Goal: Navigation & Orientation: Find specific page/section

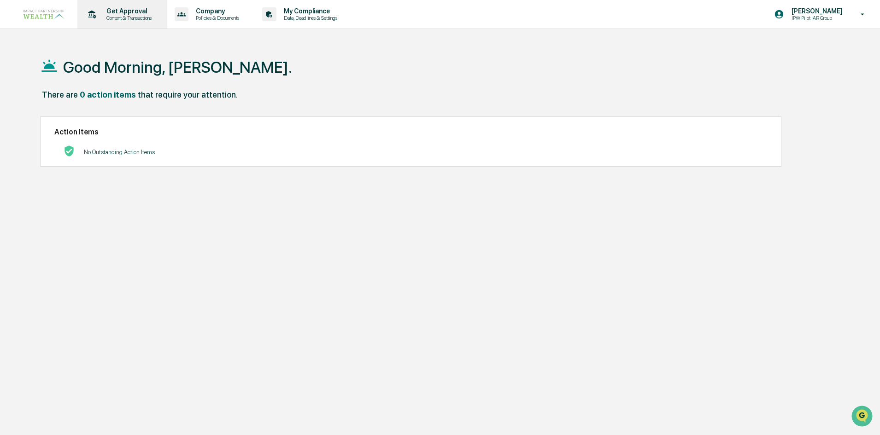
click at [123, 15] on p "Content & Transactions" at bounding box center [127, 18] width 57 height 6
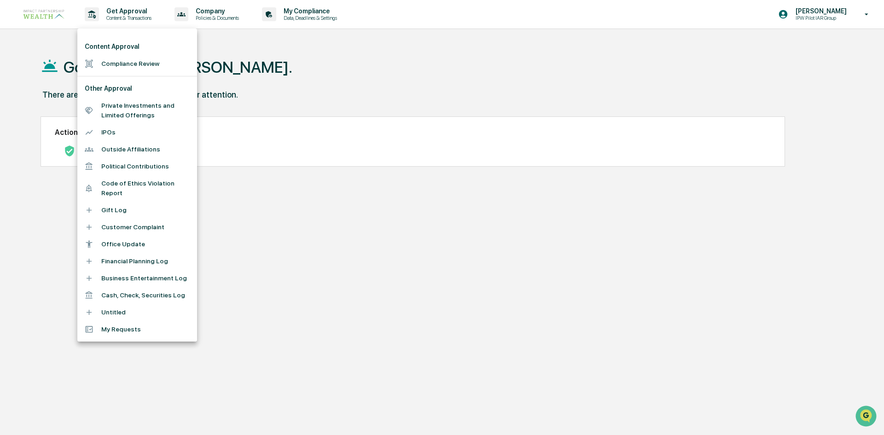
click at [305, 9] on div at bounding box center [442, 217] width 884 height 435
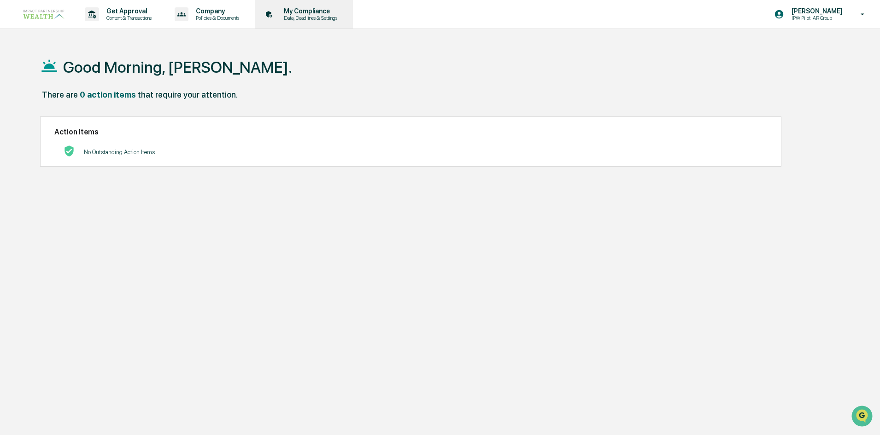
click at [309, 10] on p "My Compliance" at bounding box center [308, 10] width 65 height 7
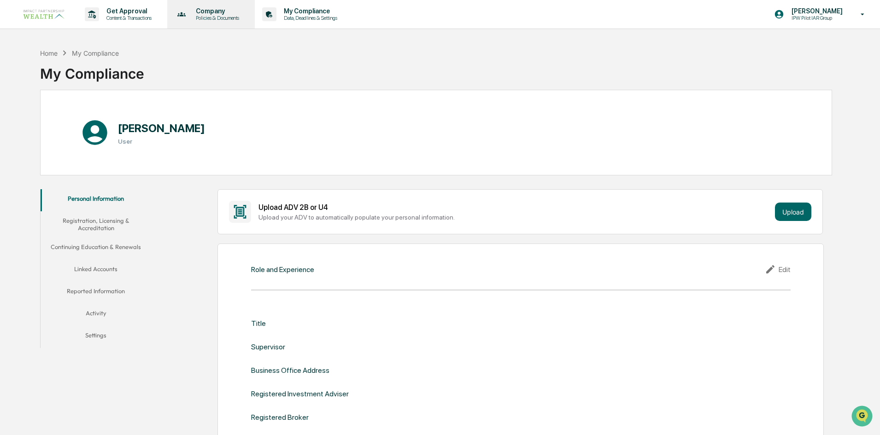
click at [222, 10] on p "Company" at bounding box center [215, 10] width 55 height 7
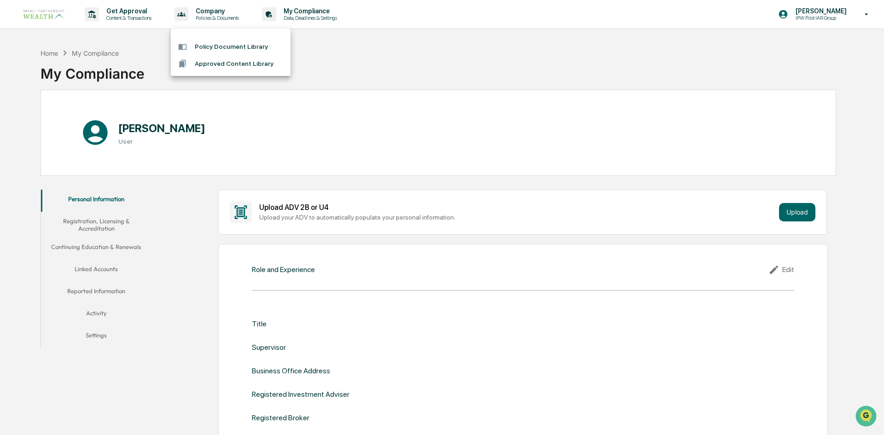
click at [124, 14] on div at bounding box center [442, 217] width 884 height 435
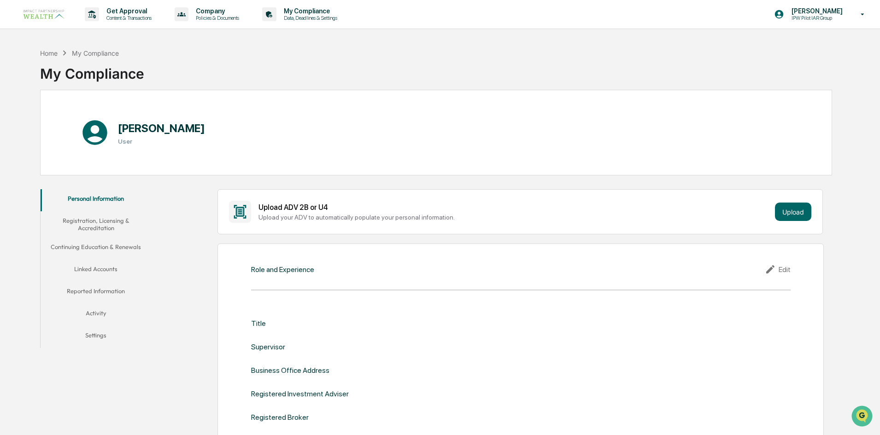
click at [101, 230] on button "Registration, Licensing & Accreditation" at bounding box center [96, 224] width 111 height 26
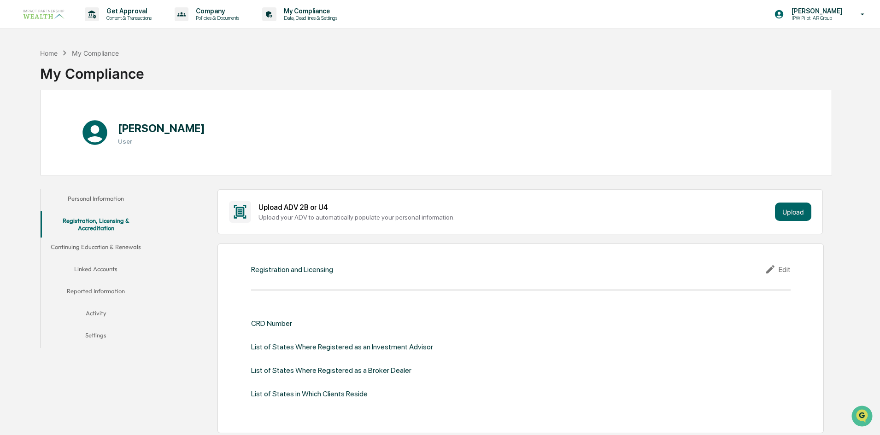
click at [103, 265] on button "Linked Accounts" at bounding box center [96, 271] width 111 height 22
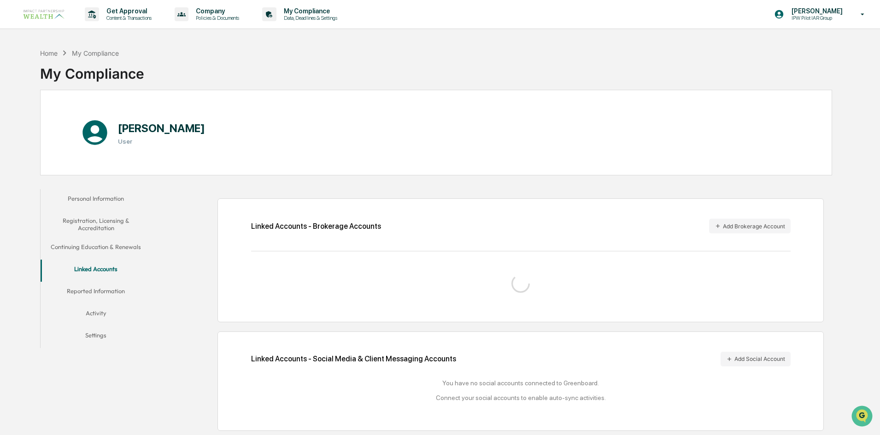
click at [103, 289] on button "Reported Information" at bounding box center [96, 293] width 111 height 22
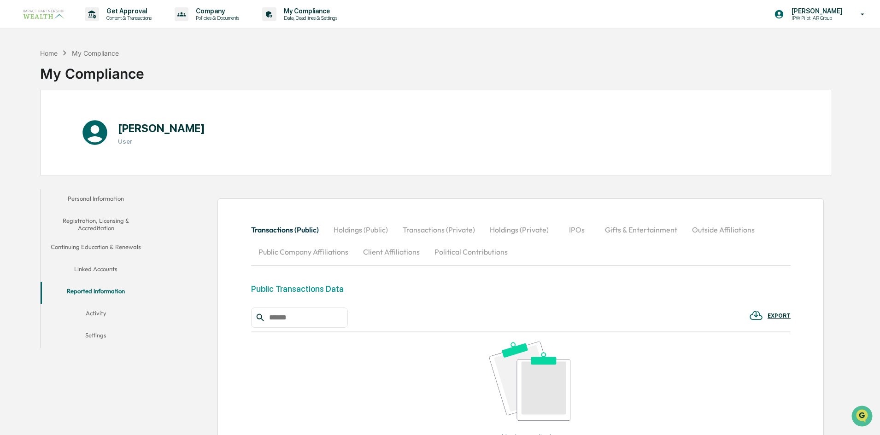
click at [112, 227] on button "Registration, Licensing & Accreditation" at bounding box center [96, 224] width 111 height 26
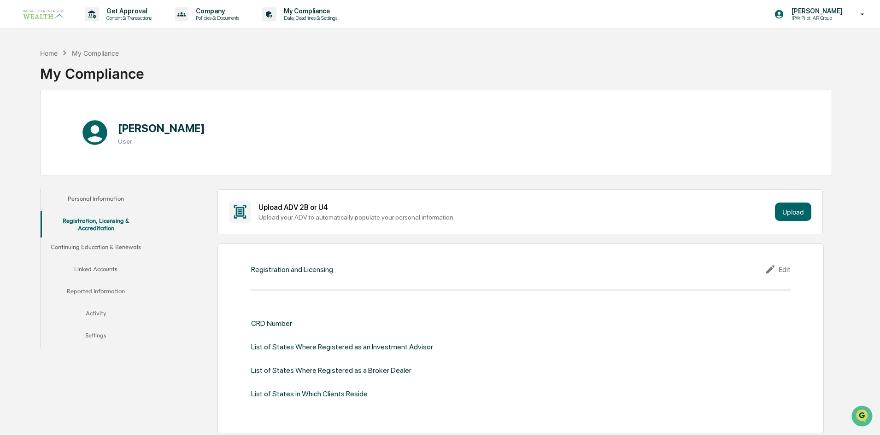
click at [113, 196] on button "Personal Information" at bounding box center [96, 200] width 111 height 22
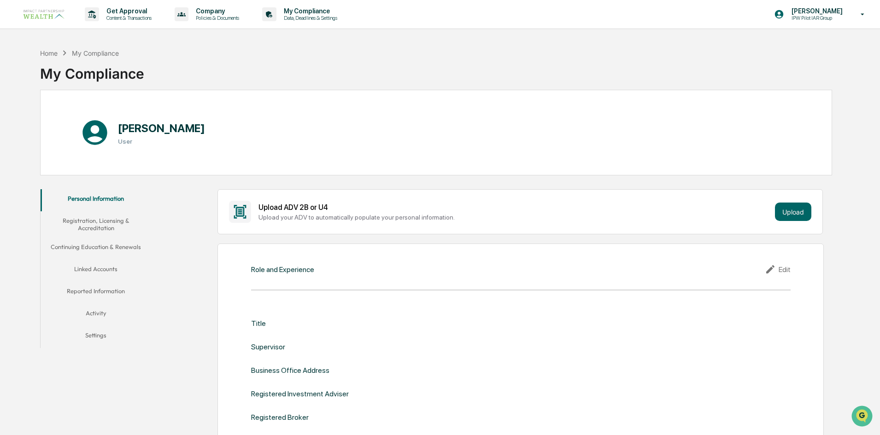
click at [123, 222] on button "Registration, Licensing & Accreditation" at bounding box center [96, 224] width 111 height 26
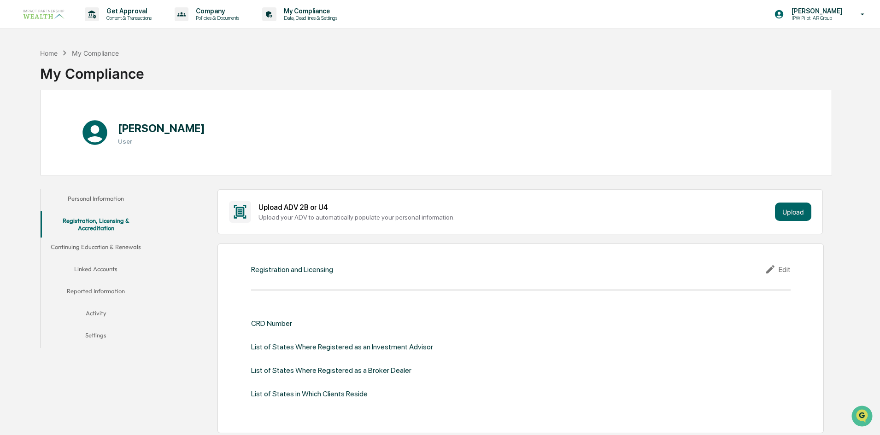
click at [111, 249] on button "Continuing Education & Renewals" at bounding box center [96, 249] width 111 height 22
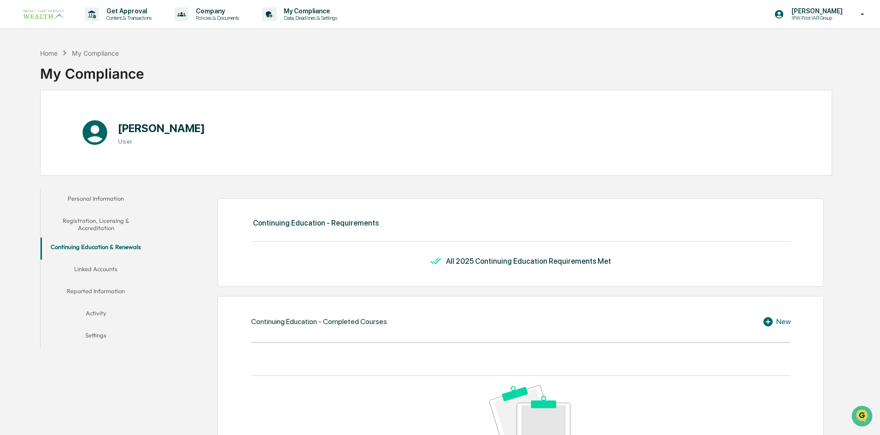
click at [98, 270] on button "Linked Accounts" at bounding box center [96, 271] width 111 height 22
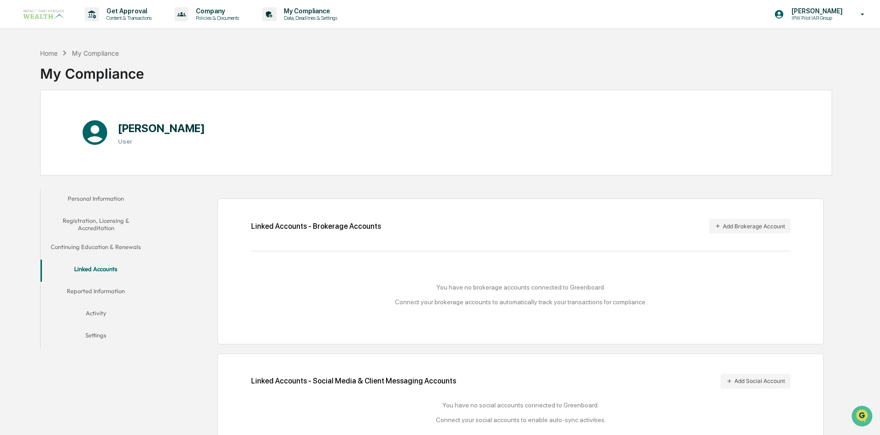
click at [99, 294] on button "Reported Information" at bounding box center [96, 293] width 111 height 22
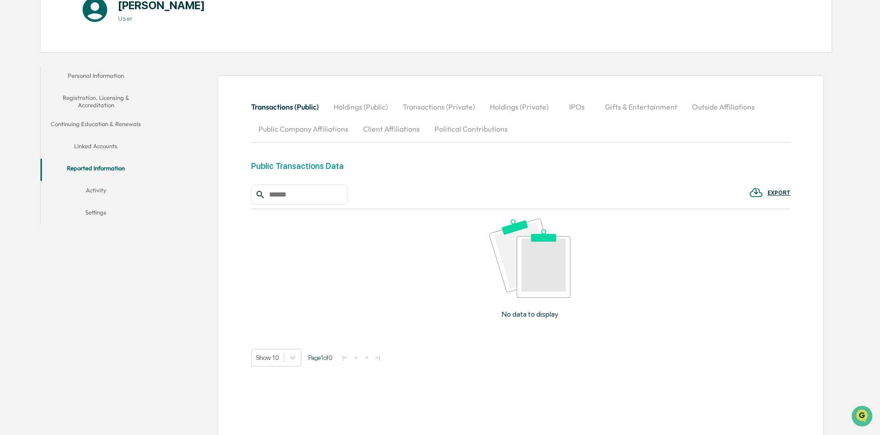
scroll to position [133, 0]
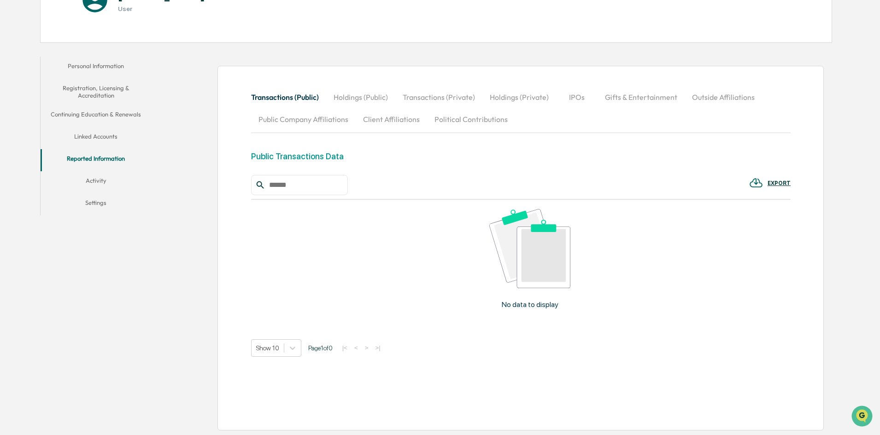
click at [97, 182] on button "Activity" at bounding box center [96, 182] width 111 height 22
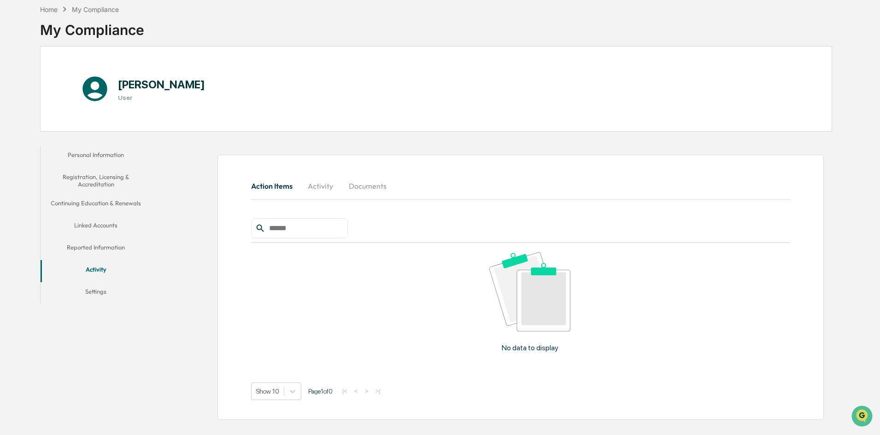
click at [91, 298] on button "Settings" at bounding box center [96, 293] width 111 height 22
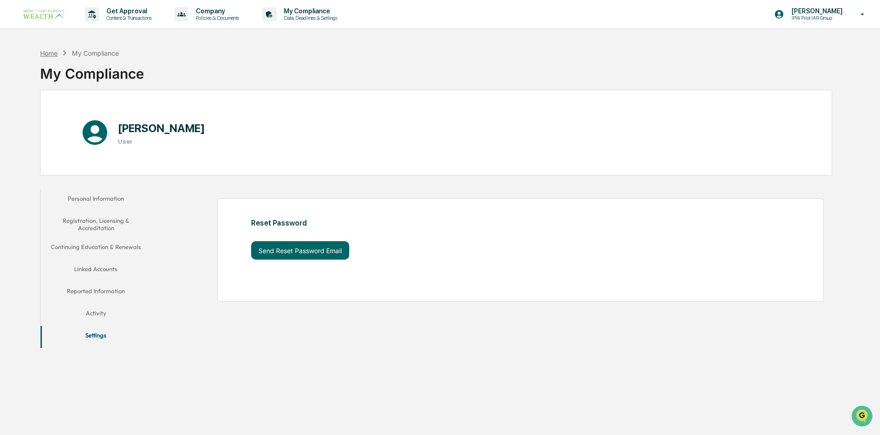
click at [54, 51] on div "Home" at bounding box center [48, 53] width 17 height 8
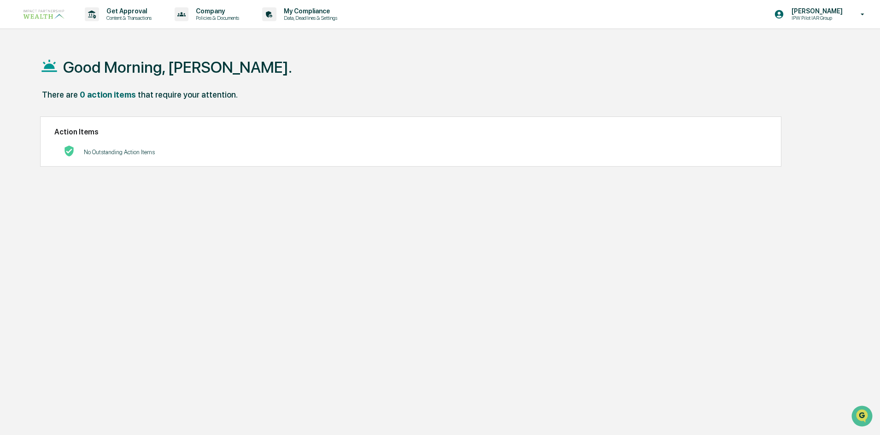
click at [85, 78] on div "Good Morning, [PERSON_NAME]." at bounding box center [436, 67] width 792 height 46
click at [123, 79] on div "Good Morning, [PERSON_NAME]." at bounding box center [436, 67] width 792 height 46
click at [110, 6] on div "Get Approval Content & Transactions" at bounding box center [121, 14] width 81 height 29
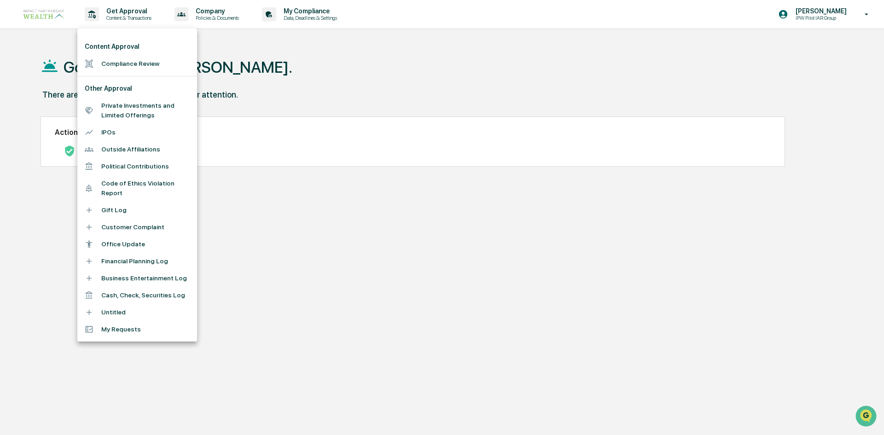
click at [169, 154] on li "Outside Affiliations" at bounding box center [137, 149] width 120 height 17
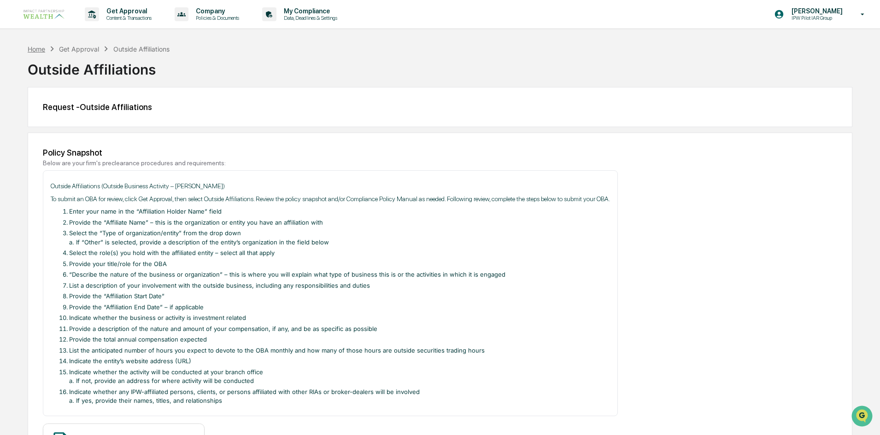
click at [41, 49] on div "Home" at bounding box center [36, 49] width 17 height 8
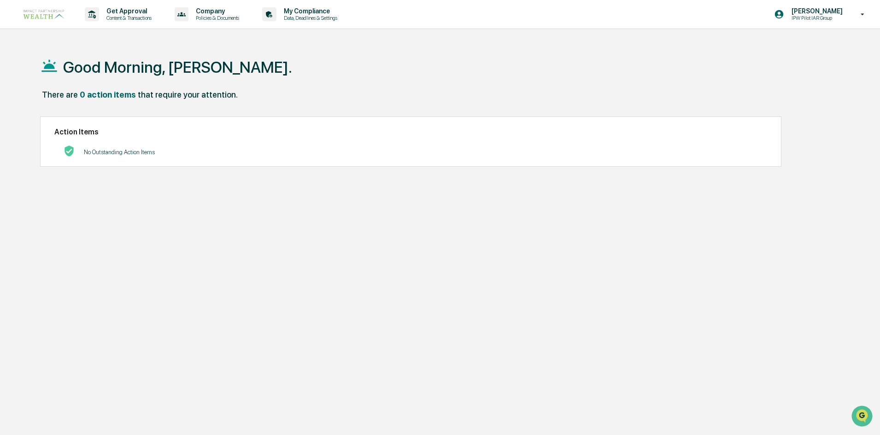
click at [58, 17] on img at bounding box center [44, 14] width 44 height 12
click at [104, 16] on p "Content & Transactions" at bounding box center [127, 18] width 57 height 6
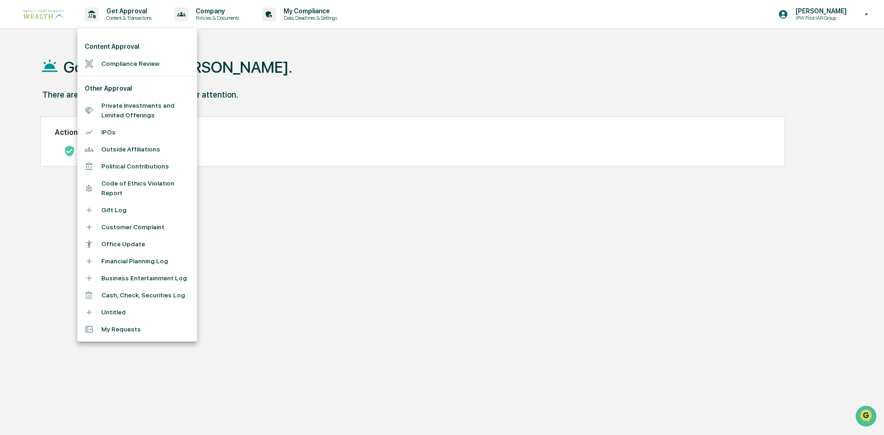
click at [211, 18] on div at bounding box center [442, 217] width 884 height 435
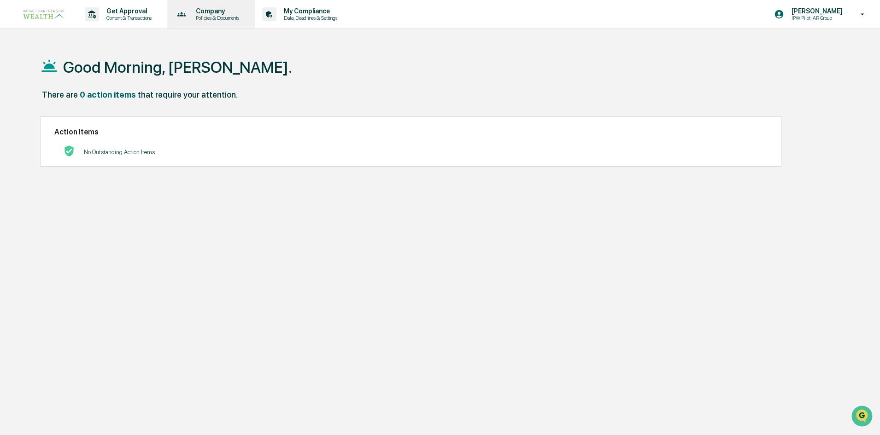
click at [223, 17] on p "Policies & Documents" at bounding box center [215, 18] width 55 height 6
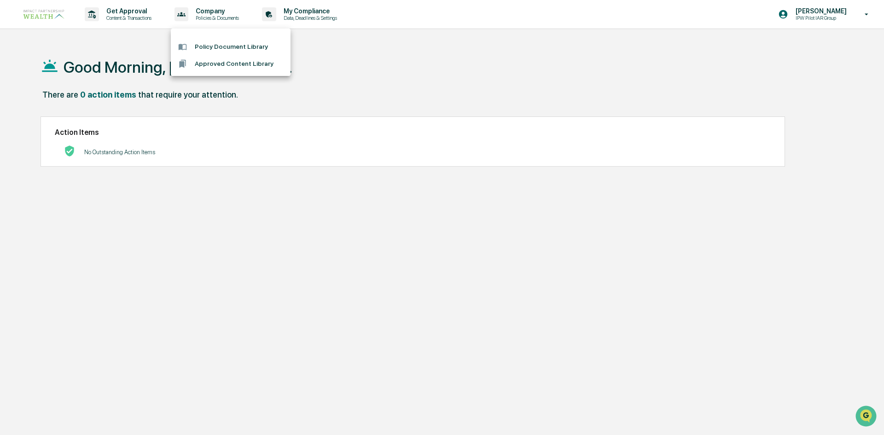
click at [327, 16] on div at bounding box center [442, 217] width 884 height 435
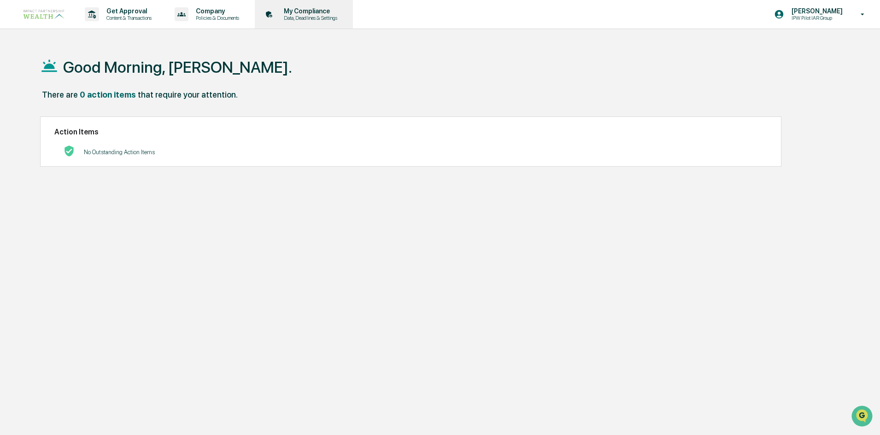
click at [325, 12] on p "My Compliance" at bounding box center [308, 10] width 65 height 7
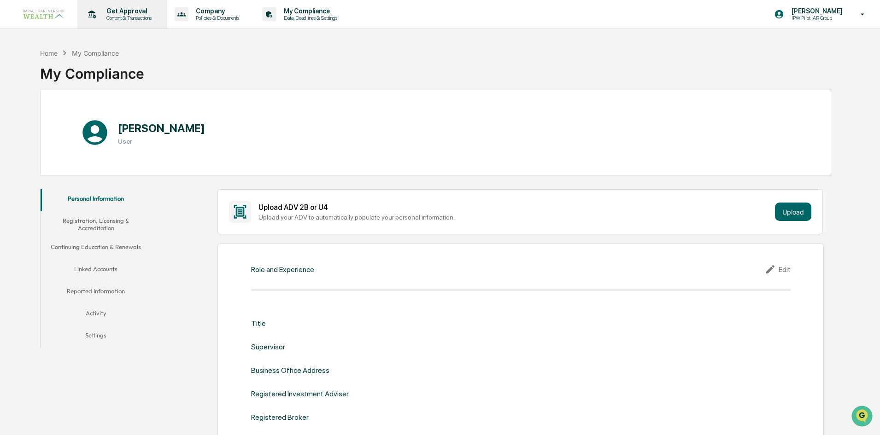
click at [140, 12] on p "Get Approval" at bounding box center [127, 10] width 57 height 7
